Goal: Information Seeking & Learning: Learn about a topic

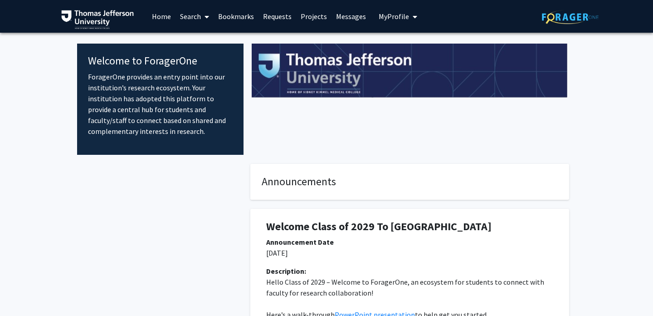
click at [193, 15] on link "Search" at bounding box center [195, 16] width 38 height 32
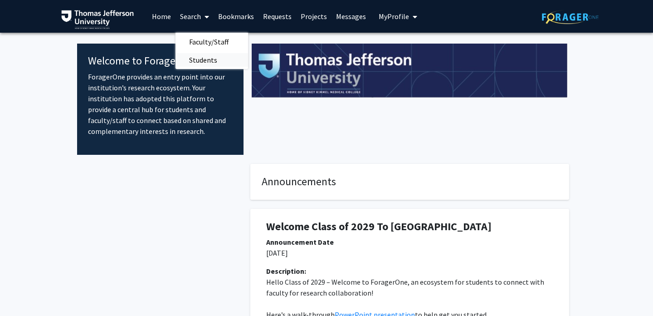
click at [191, 55] on span "Students" at bounding box center [203, 60] width 55 height 18
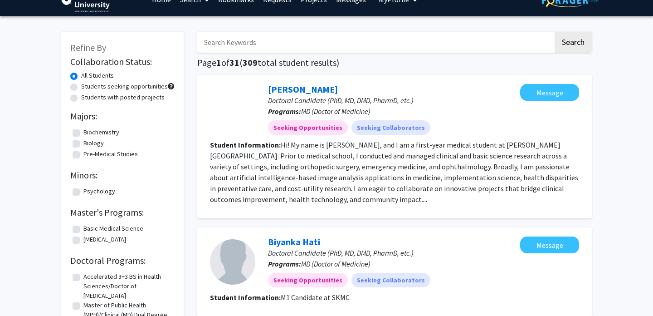
scroll to position [17, 0]
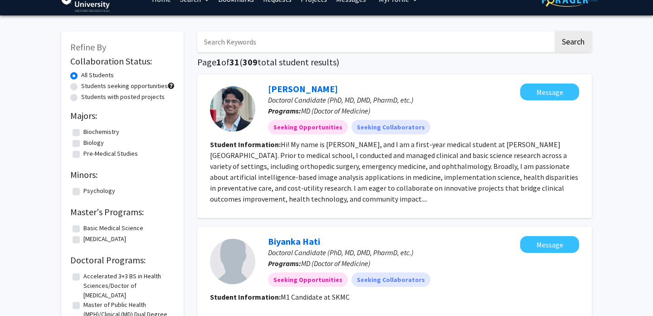
click at [146, 83] on label "Students seeking opportunities" at bounding box center [124, 86] width 87 height 10
click at [87, 83] on input "Students seeking opportunities" at bounding box center [84, 84] width 6 height 6
radio input "true"
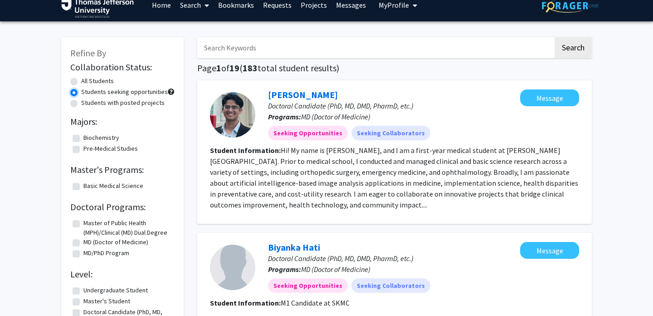
scroll to position [11, 0]
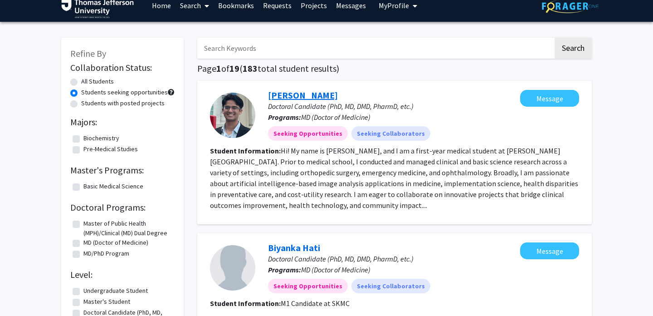
click at [289, 93] on link "[PERSON_NAME]" at bounding box center [303, 94] width 70 height 11
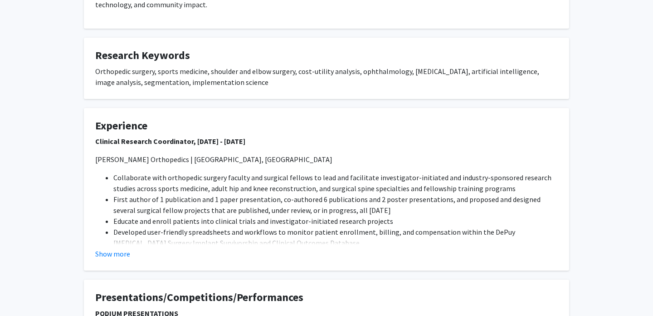
scroll to position [242, 0]
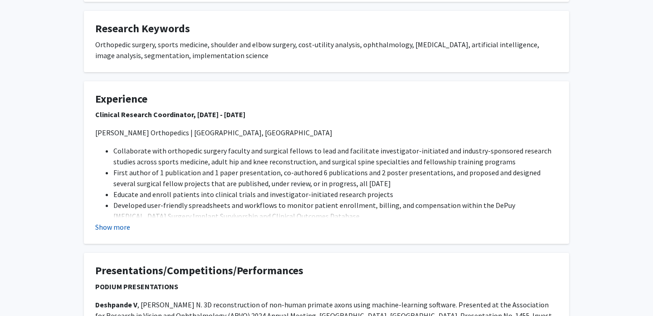
click at [126, 226] on button "Show more" at bounding box center [112, 226] width 35 height 11
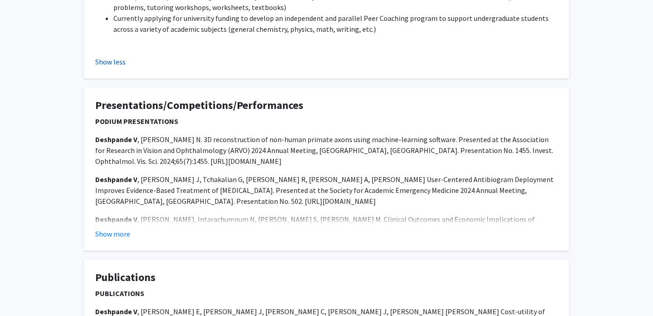
scroll to position [1005, 0]
click at [120, 228] on button "Show more" at bounding box center [112, 233] width 35 height 11
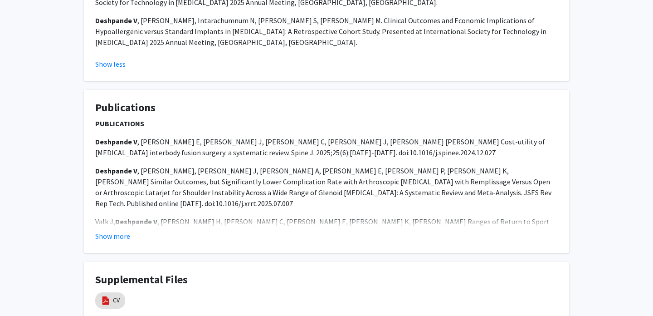
scroll to position [1517, 0]
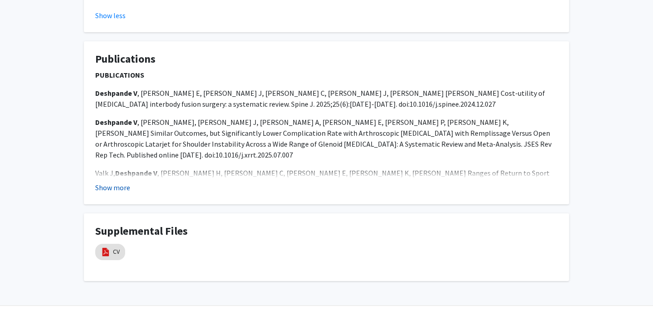
click at [118, 182] on button "Show more" at bounding box center [112, 187] width 35 height 11
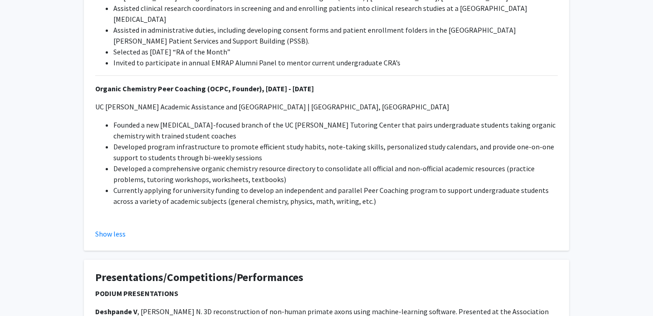
scroll to position [782, 0]
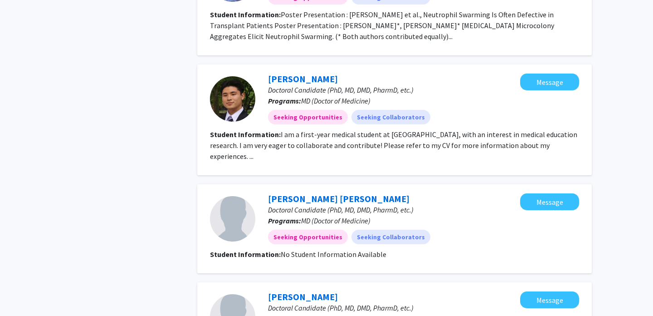
scroll to position [412, 0]
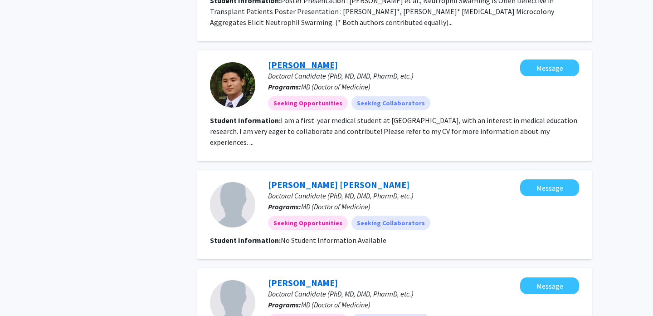
click at [279, 68] on link "[PERSON_NAME]" at bounding box center [303, 64] width 70 height 11
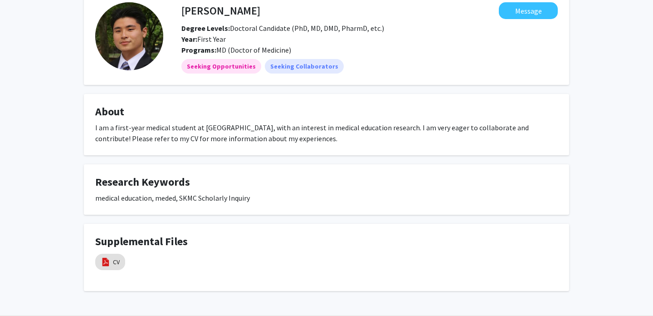
scroll to position [80, 0]
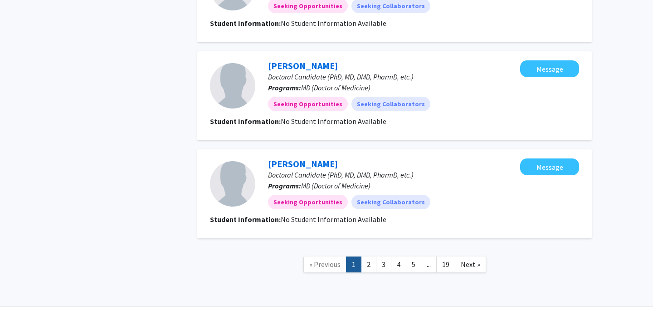
scroll to position [934, 0]
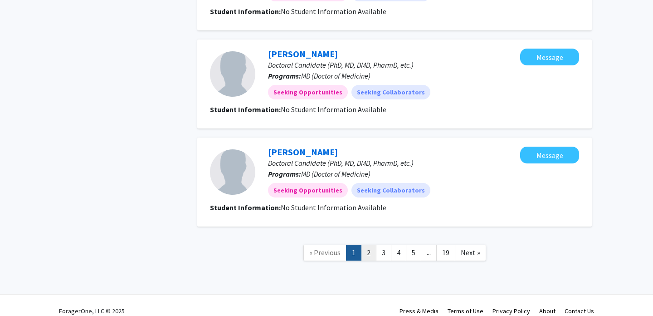
click at [367, 245] on link "2" at bounding box center [368, 253] width 15 height 16
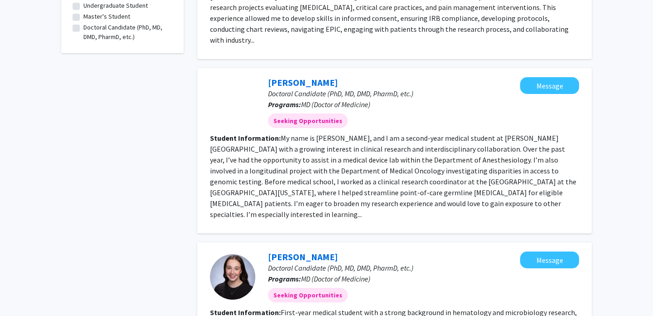
scroll to position [298, 0]
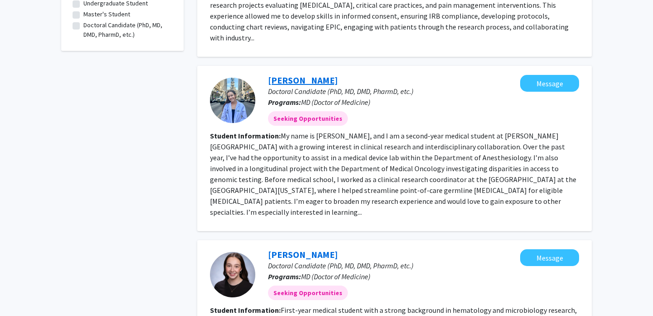
click at [303, 74] on link "[PERSON_NAME]" at bounding box center [303, 79] width 70 height 11
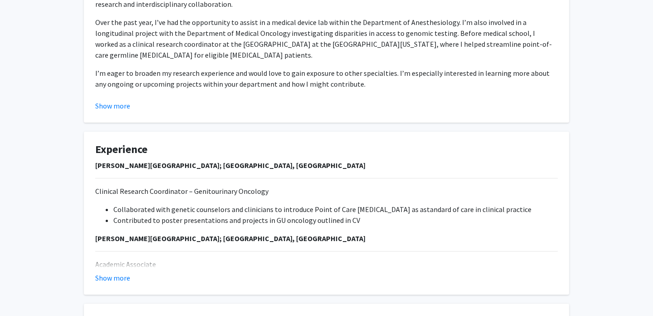
scroll to position [187, 0]
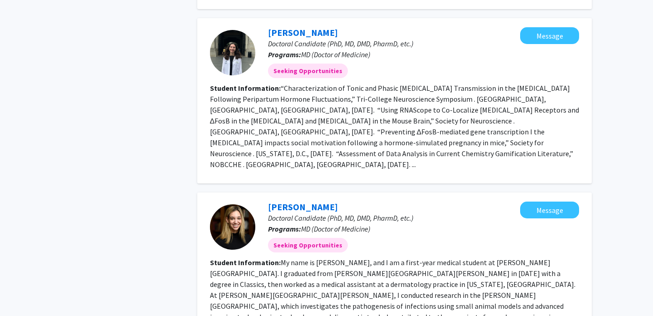
scroll to position [1393, 0]
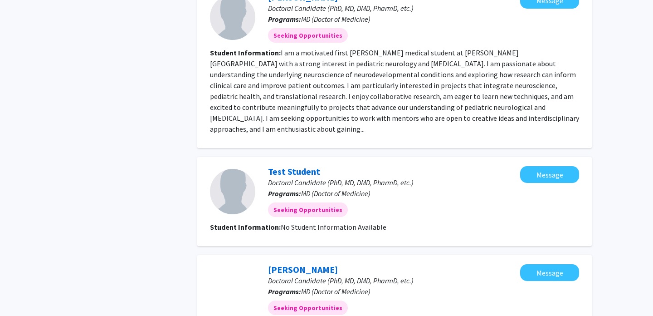
scroll to position [1120, 0]
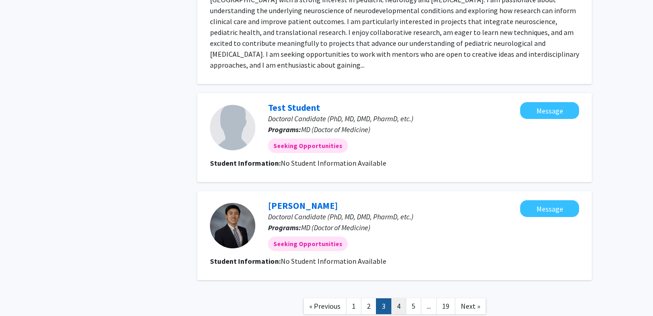
click at [400, 298] on link "4" at bounding box center [398, 306] width 15 height 16
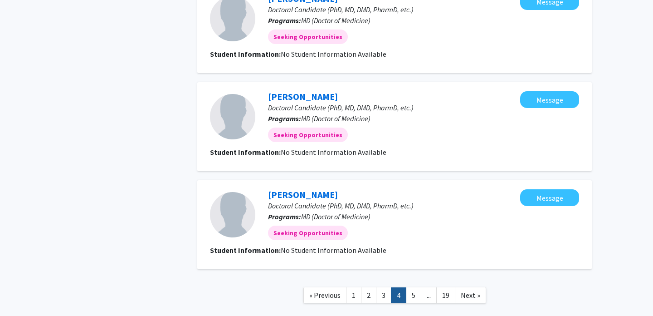
scroll to position [847, 0]
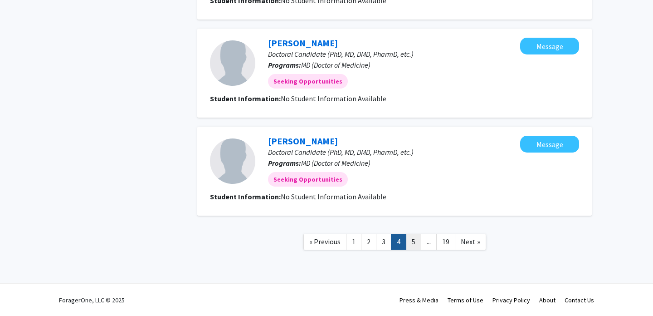
click at [417, 242] on link "5" at bounding box center [413, 242] width 15 height 16
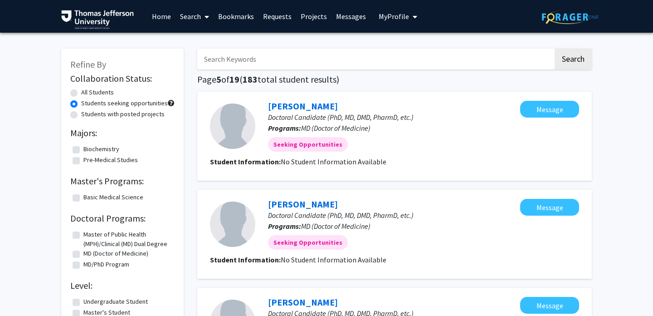
click at [251, 21] on link "Bookmarks" at bounding box center [236, 16] width 45 height 32
